Goal: Task Accomplishment & Management: Manage account settings

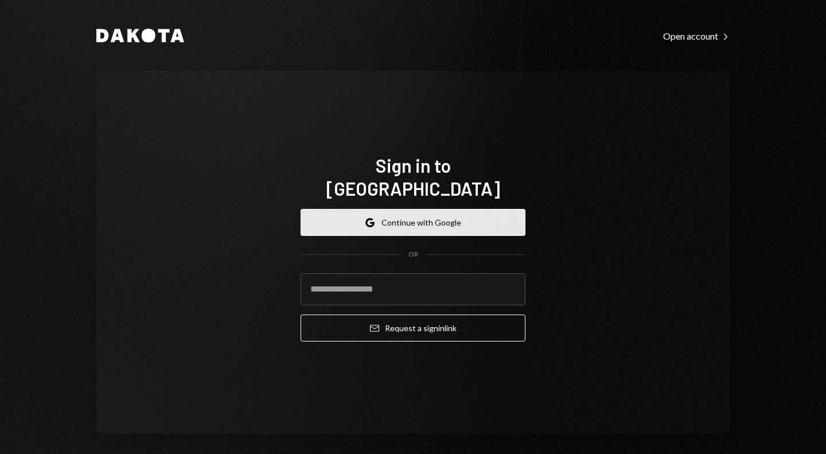
click at [379, 209] on button "Google Continue with Google" at bounding box center [413, 222] width 225 height 27
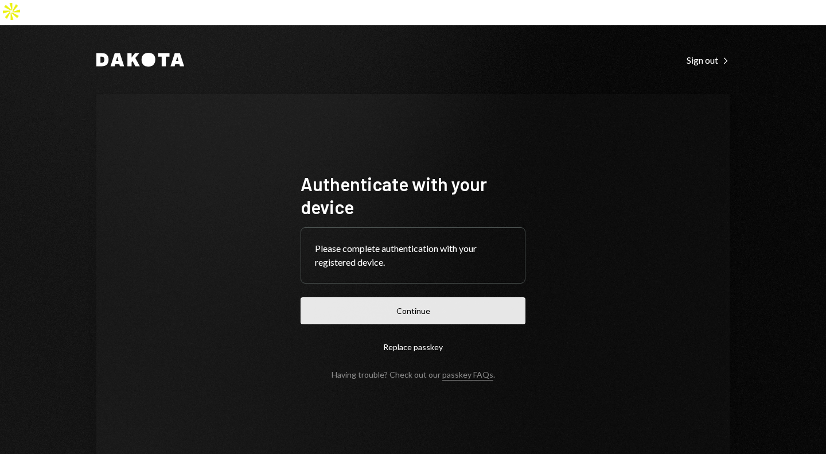
click at [405, 297] on button "Continue" at bounding box center [413, 310] width 225 height 27
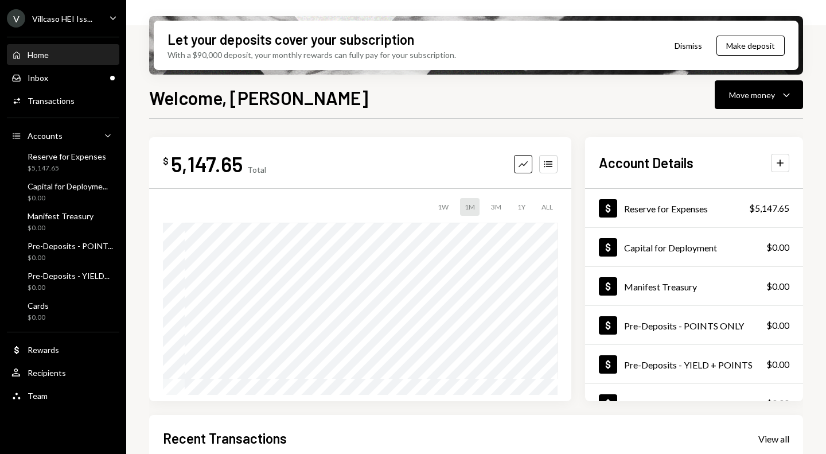
click at [112, 21] on icon "Caret Down" at bounding box center [113, 17] width 13 height 13
click at [214, 110] on div "Welcome, [PERSON_NAME] Move money Caret Down $ 5,147.65 Total Graph Accounts 1W…" at bounding box center [476, 303] width 654 height 438
click at [81, 28] on ul "V Villcaso HEI Iss... Caret Down Home Home Inbox Inbox Activities Transactions …" at bounding box center [63, 204] width 126 height 408
click at [86, 22] on div "Villcaso HEI Iss..." at bounding box center [62, 19] width 60 height 10
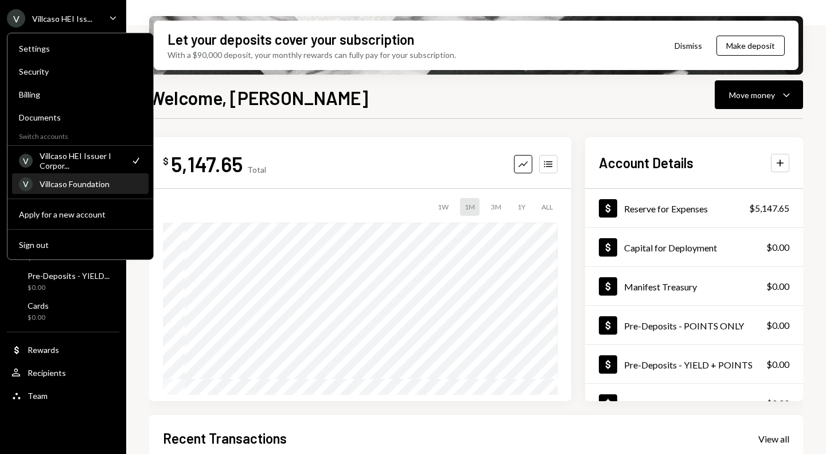
click at [94, 181] on div "Villcaso Foundation" at bounding box center [91, 184] width 102 height 10
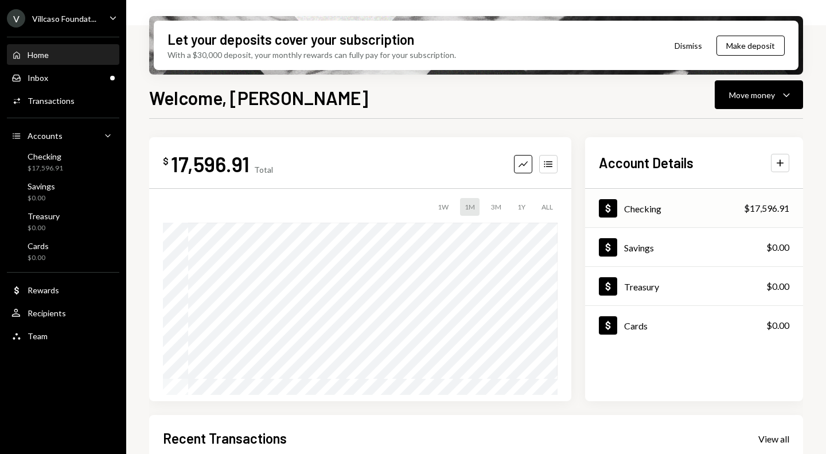
click at [649, 215] on div "Dollar Checking" at bounding box center [630, 208] width 63 height 18
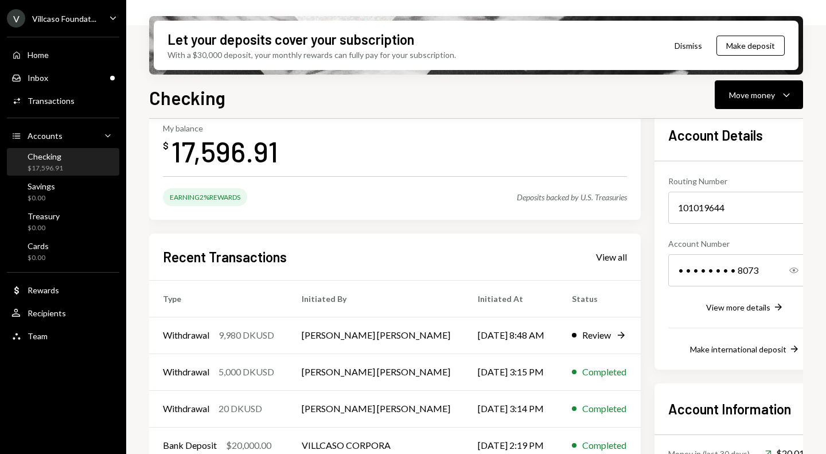
scroll to position [63, 0]
click at [596, 254] on div "View all" at bounding box center [611, 257] width 31 height 11
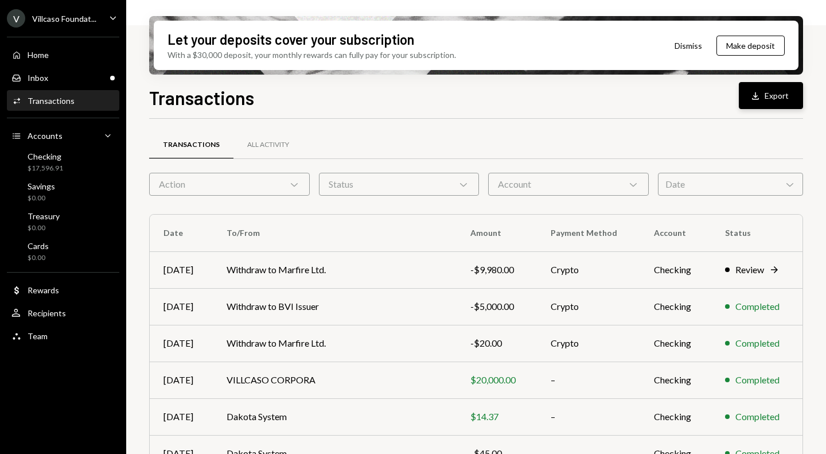
click at [770, 103] on button "Download Export" at bounding box center [771, 95] width 64 height 27
